Goal: Check status

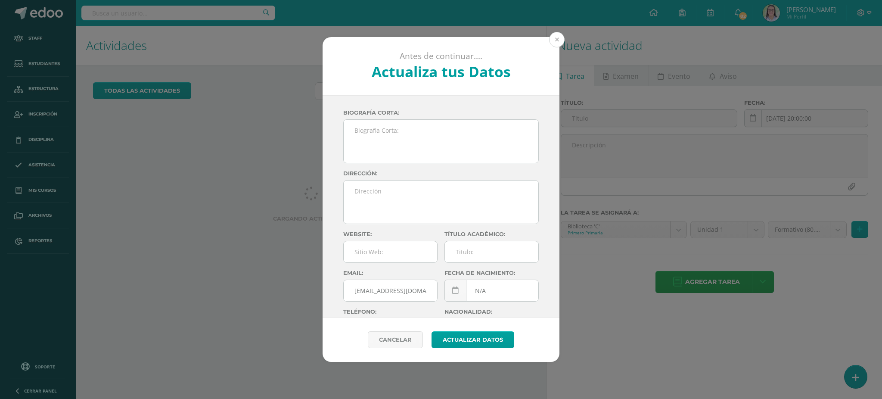
click at [558, 37] on button at bounding box center [557, 40] width 16 height 16
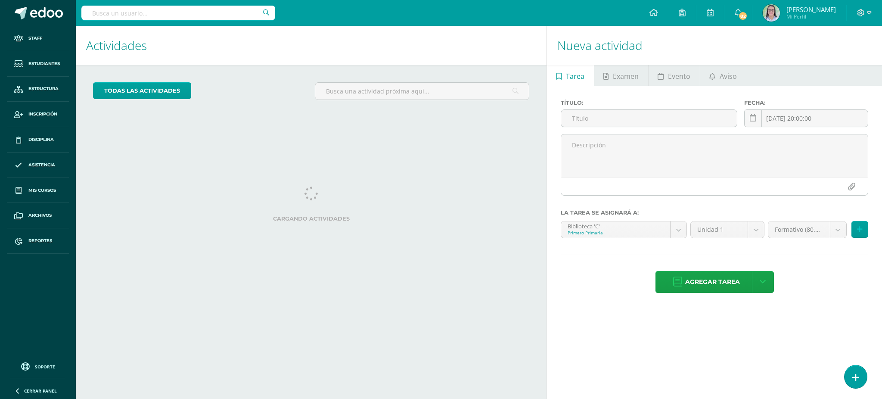
click at [217, 9] on input "text" at bounding box center [178, 13] width 194 height 15
type input "[PERSON_NAME]"
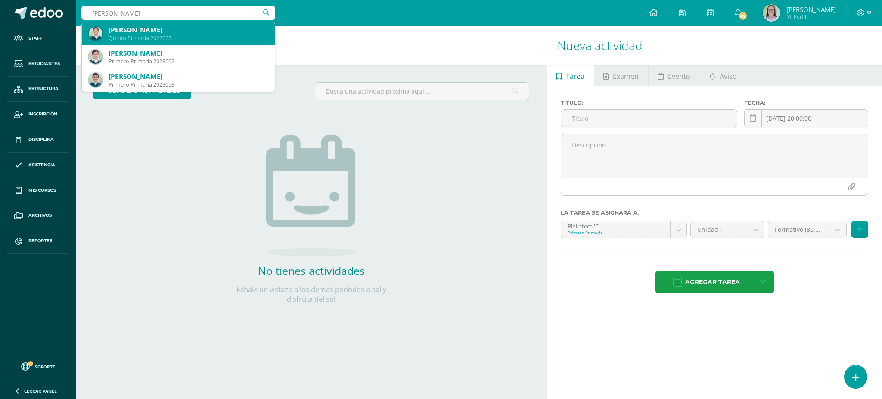
click at [146, 33] on div "[PERSON_NAME]" at bounding box center [188, 29] width 159 height 9
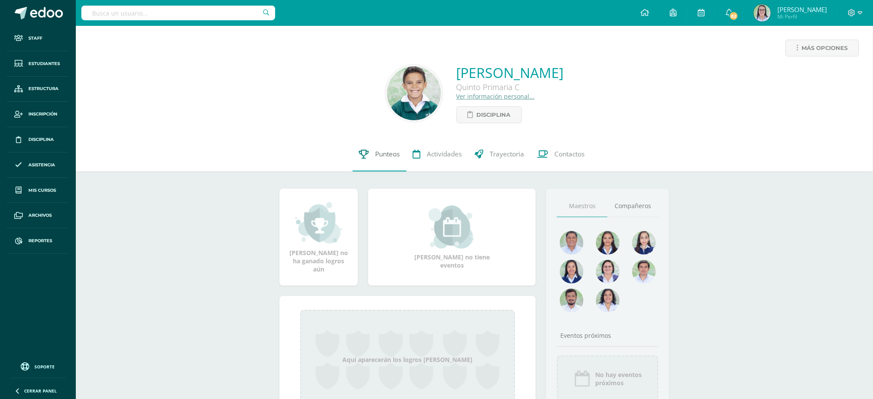
click at [388, 156] on span "Punteos" at bounding box center [388, 153] width 25 height 9
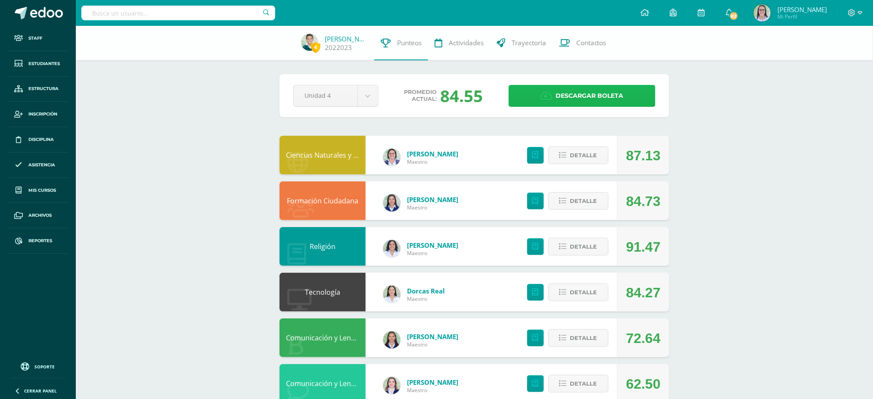
click at [574, 99] on span "Descargar boleta" at bounding box center [590, 95] width 68 height 21
